Goal: Task Accomplishment & Management: Manage account settings

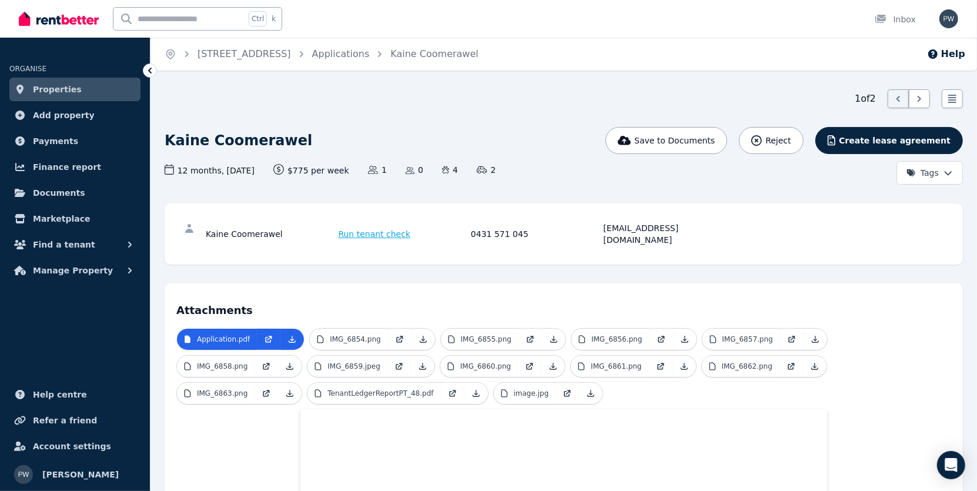
click at [58, 86] on span "Properties" at bounding box center [57, 89] width 49 height 14
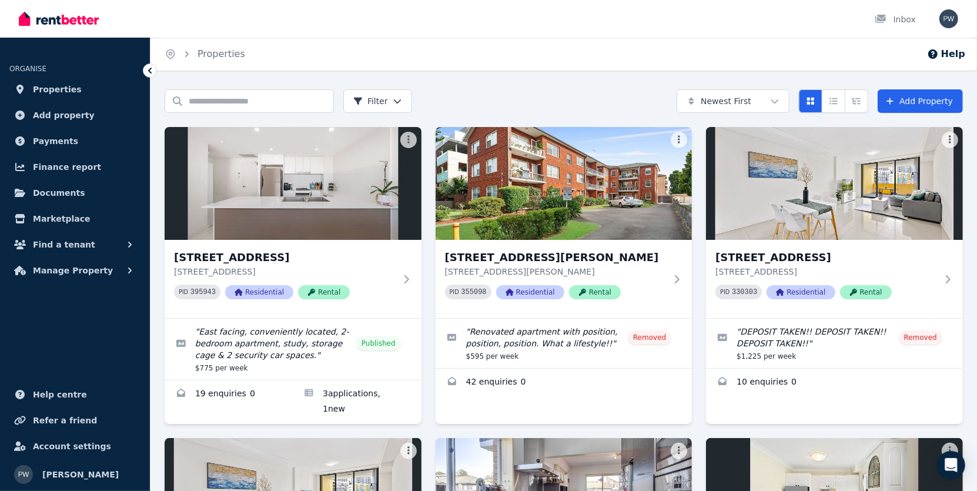
click at [302, 268] on p "[STREET_ADDRESS]" at bounding box center [285, 272] width 222 height 12
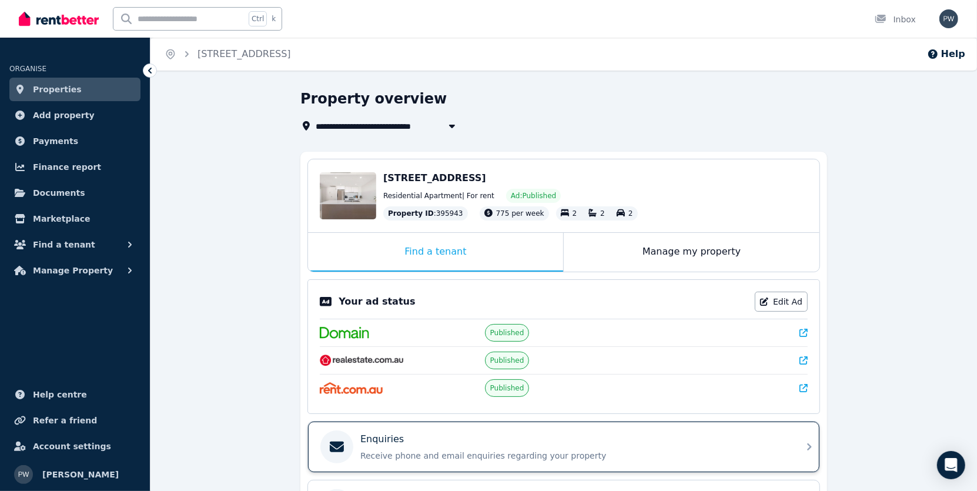
scroll to position [176, 0]
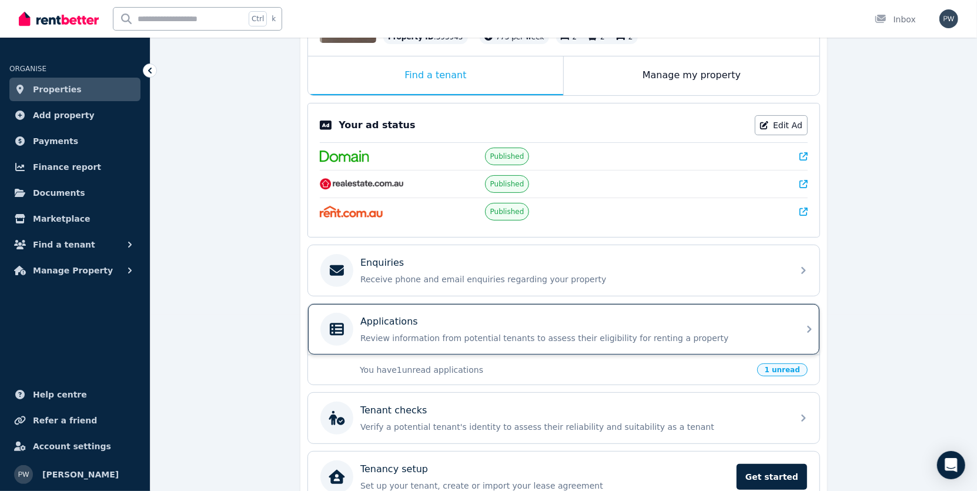
click at [428, 318] on div "Applications" at bounding box center [574, 322] width 426 height 14
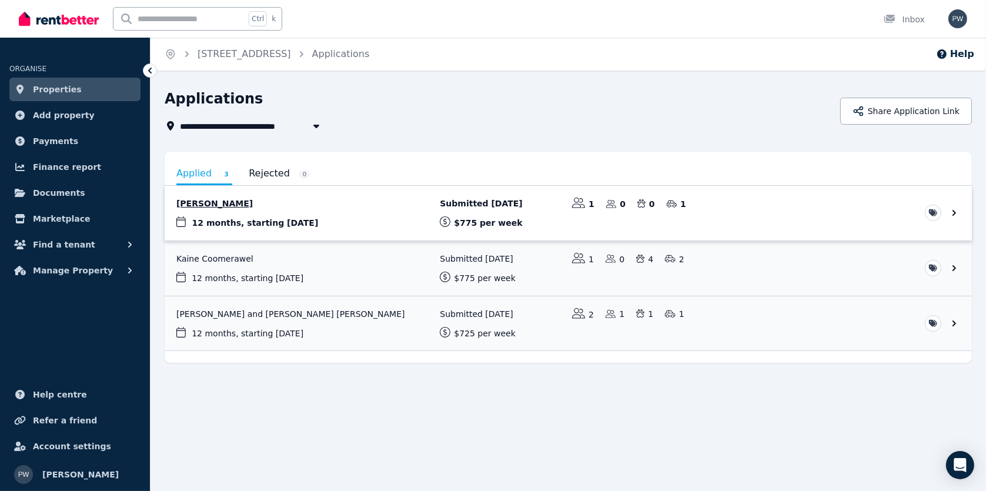
click at [214, 202] on link "View application: Melina Evarts" at bounding box center [568, 213] width 807 height 55
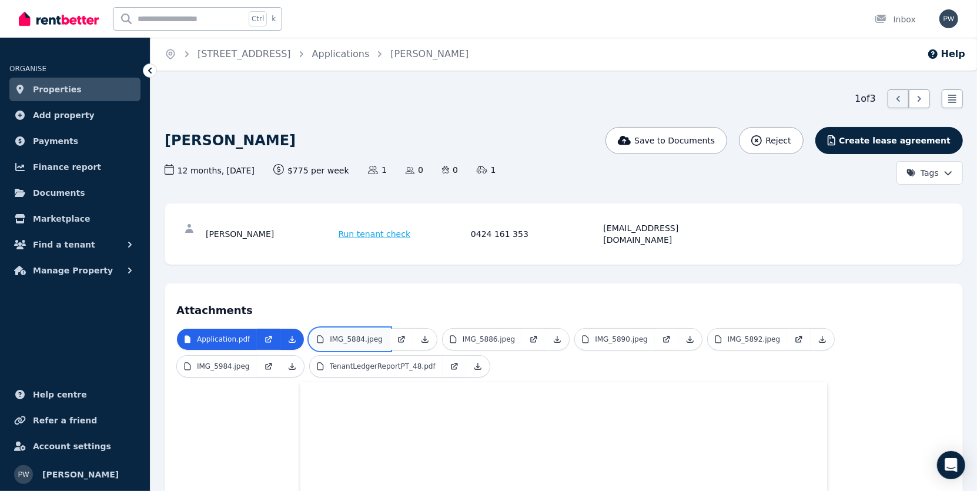
click at [369, 335] on p "IMG_5884.jpeg" at bounding box center [356, 339] width 53 height 9
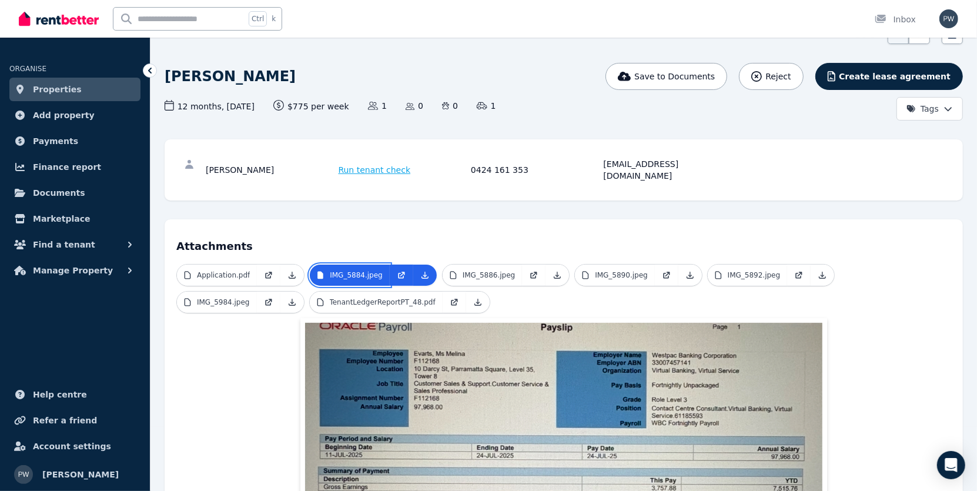
scroll to position [118, 0]
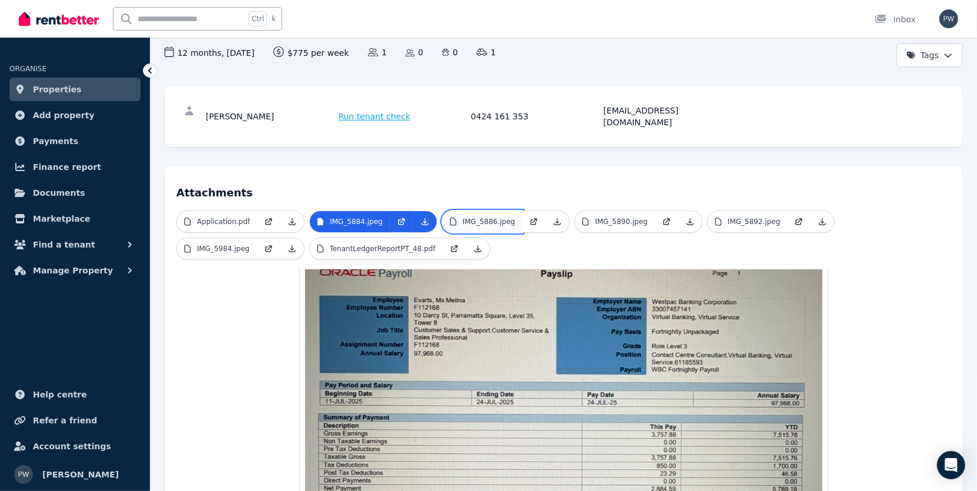
click at [464, 217] on p "IMG_5886.jpeg" at bounding box center [489, 221] width 53 height 9
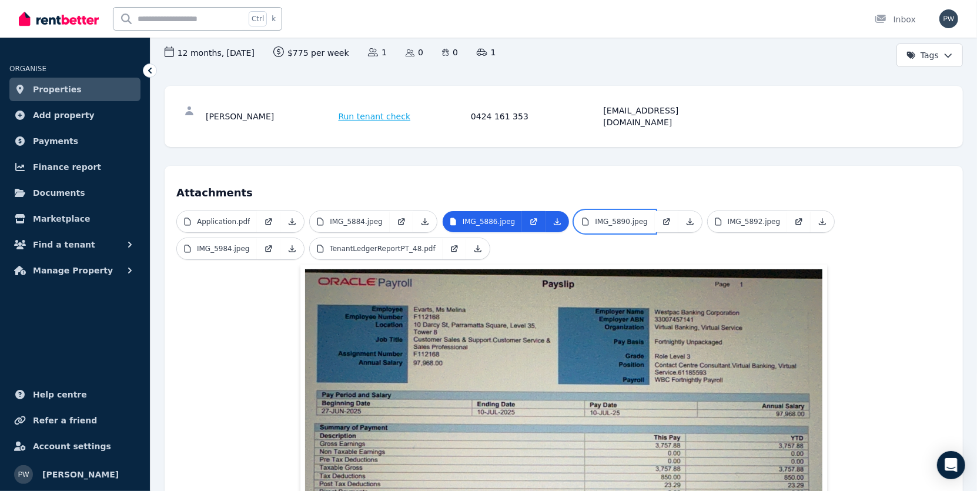
drag, startPoint x: 613, startPoint y: 208, endPoint x: 689, endPoint y: 215, distance: 76.7
click at [613, 217] on p "IMG_5890.jpeg" at bounding box center [621, 221] width 53 height 9
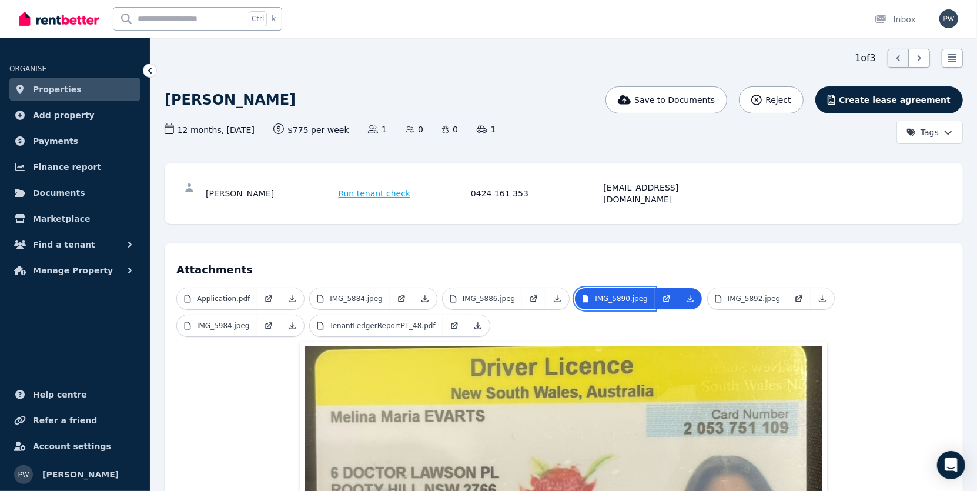
scroll to position [158, 0]
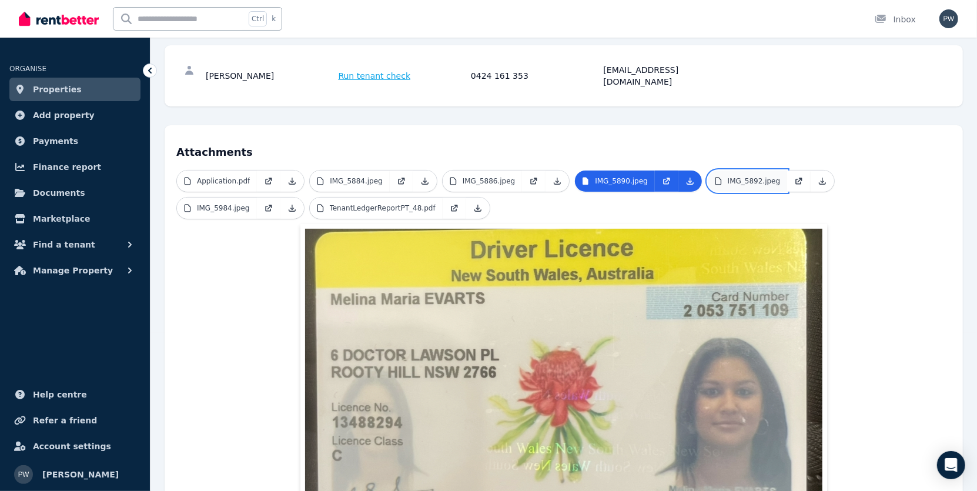
click at [745, 176] on p "IMG_5892.jpeg" at bounding box center [754, 180] width 53 height 9
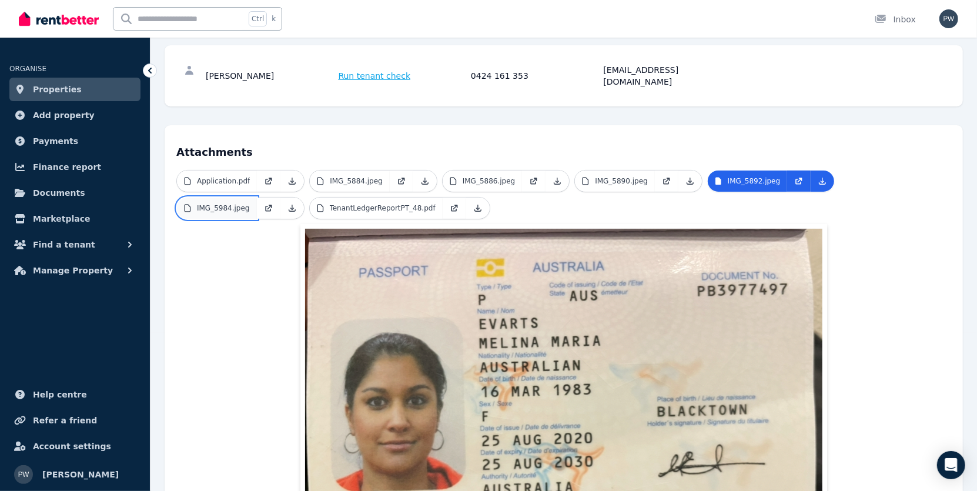
click at [250, 203] on p "IMG_5984.jpeg" at bounding box center [223, 207] width 53 height 9
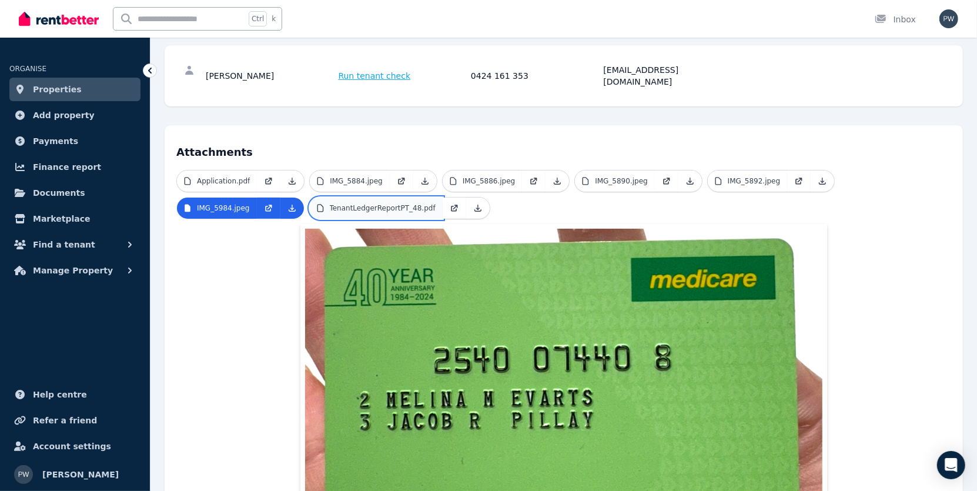
click at [330, 203] on p "TenantLedgerReportPT_48.pdf" at bounding box center [383, 207] width 106 height 9
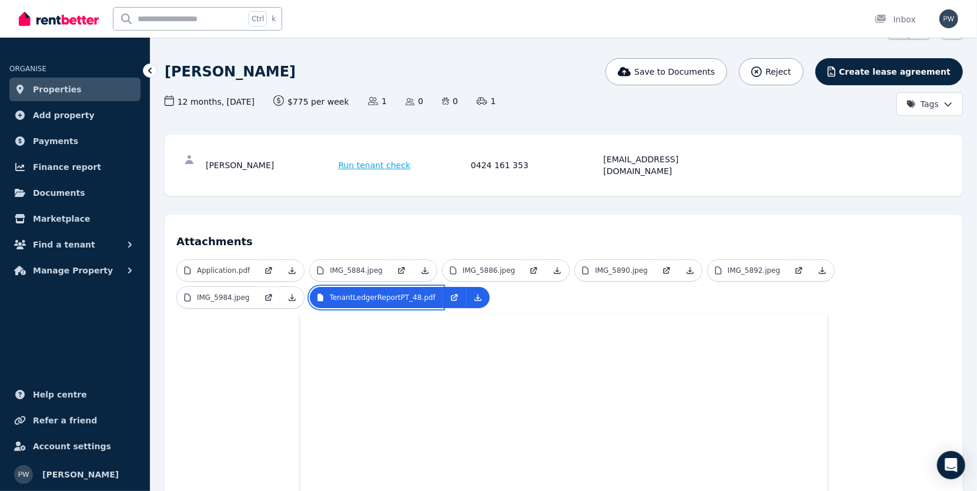
scroll to position [0, 0]
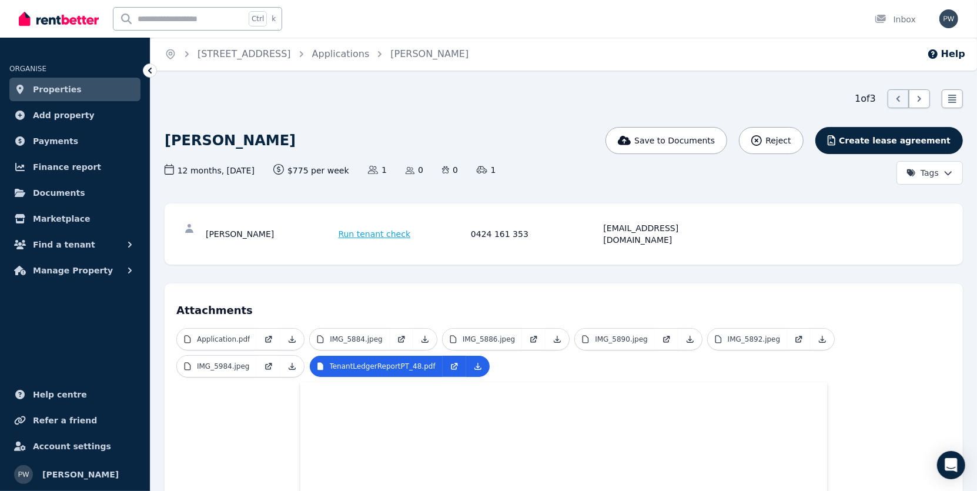
click at [52, 87] on span "Properties" at bounding box center [57, 89] width 49 height 14
